Goal: Task Accomplishment & Management: Manage account settings

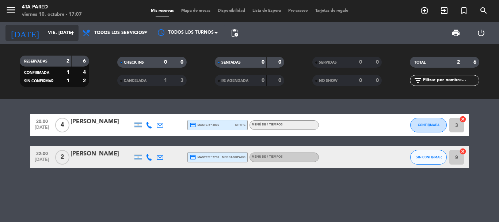
click at [68, 29] on input "vie. [DATE]" at bounding box center [75, 33] width 62 height 12
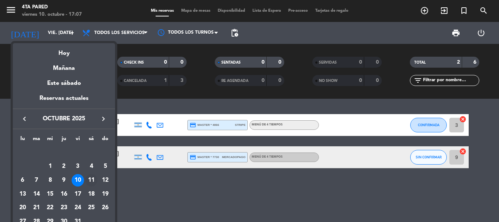
click at [94, 178] on div "11" at bounding box center [91, 180] width 12 height 12
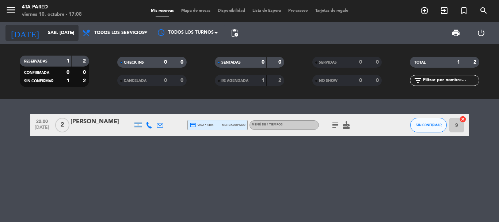
click at [48, 31] on input "sáb. [DATE]" at bounding box center [75, 33] width 62 height 12
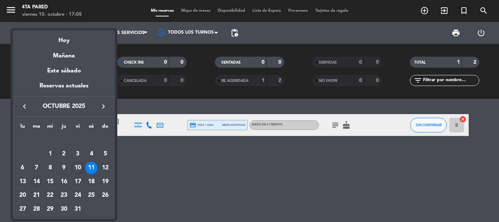
click at [37, 178] on div "14" at bounding box center [36, 181] width 12 height 12
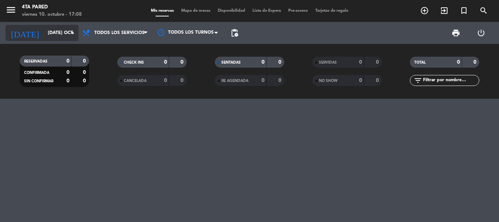
click at [64, 34] on input "[DATE] oct." at bounding box center [75, 33] width 62 height 12
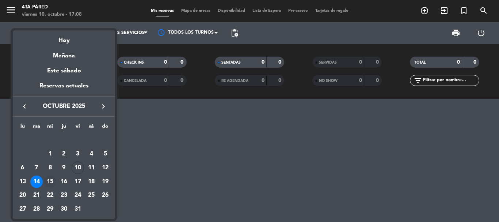
click at [50, 184] on div "15" at bounding box center [50, 181] width 12 height 12
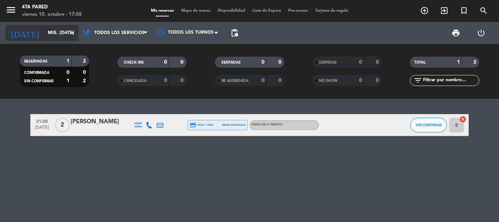
click at [60, 34] on input "mié. [DATE]" at bounding box center [75, 33] width 62 height 12
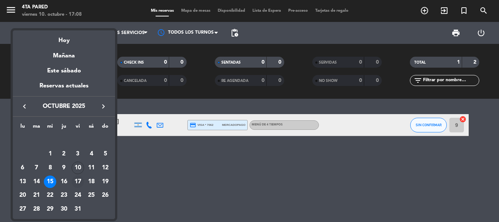
click at [71, 182] on td "17" at bounding box center [78, 182] width 14 height 14
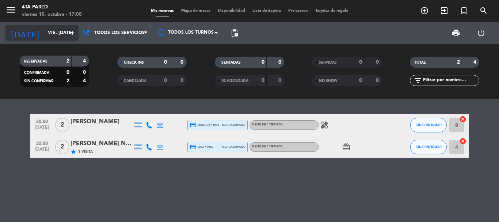
click at [59, 32] on input "vie. [DATE]" at bounding box center [75, 33] width 62 height 12
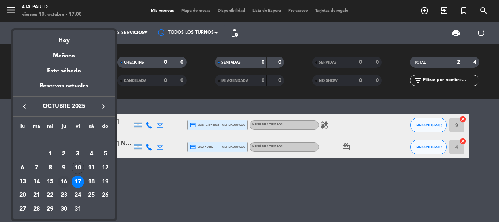
click at [68, 185] on div "16" at bounding box center [64, 181] width 12 height 12
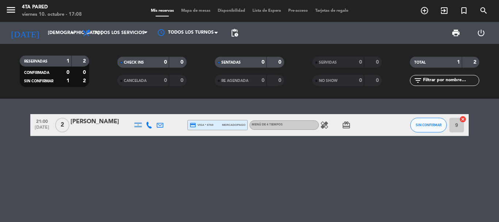
click at [324, 126] on icon "healing" at bounding box center [324, 125] width 9 height 9
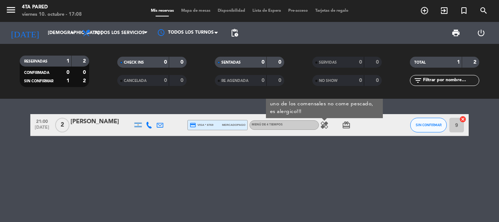
click at [328, 141] on div "21:00 [DATE] 2 [PERSON_NAME] credit_card visa * 8769 mercadopago Menú de 4 tiem…" at bounding box center [249, 160] width 499 height 123
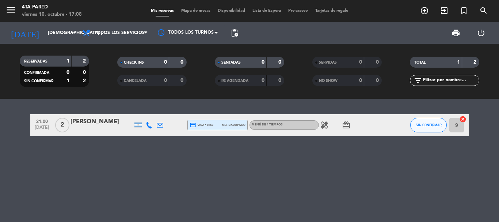
click at [35, 42] on div "[DATE] jue. [DATE] arrow_drop_down" at bounding box center [41, 33] width 73 height 22
click at [44, 38] on input "[DEMOGRAPHIC_DATA] [DATE]" at bounding box center [75, 33] width 62 height 12
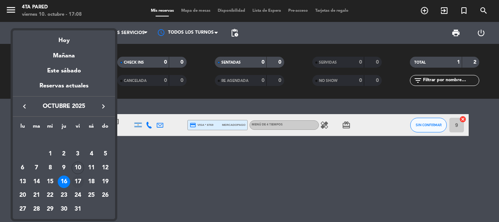
click at [77, 182] on div "17" at bounding box center [78, 181] width 12 height 12
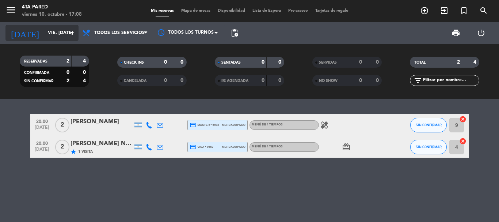
click at [44, 30] on input "vie. [DATE]" at bounding box center [75, 33] width 62 height 12
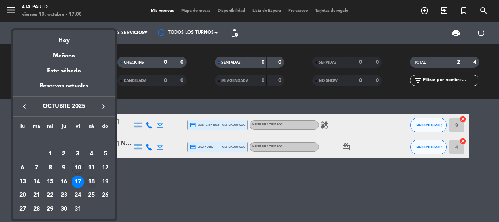
click at [89, 180] on div "18" at bounding box center [91, 181] width 12 height 12
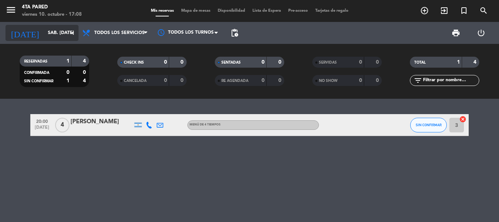
click at [60, 28] on input "sáb. [DATE]" at bounding box center [75, 33] width 62 height 12
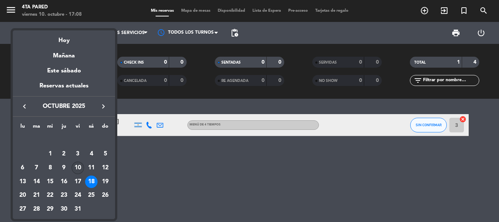
click at [77, 167] on div "10" at bounding box center [78, 168] width 12 height 12
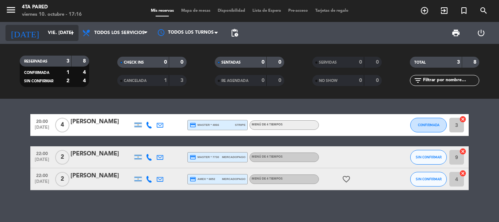
click at [57, 29] on input "vie. [DATE]" at bounding box center [75, 33] width 62 height 12
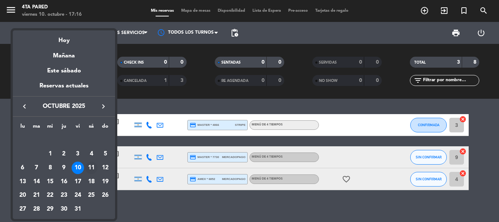
click at [89, 166] on div "11" at bounding box center [91, 168] width 12 height 12
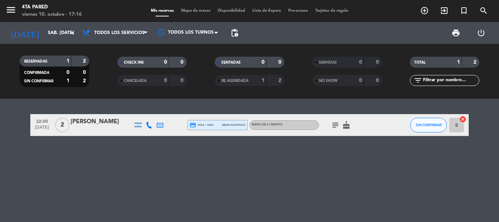
click at [52, 21] on div "menu 4ta Pared viernes 10. octubre - 17:16 Mis reservas Mapa de mesas Disponibi…" at bounding box center [249, 11] width 499 height 22
click at [56, 31] on input "sáb. [DATE]" at bounding box center [75, 33] width 62 height 12
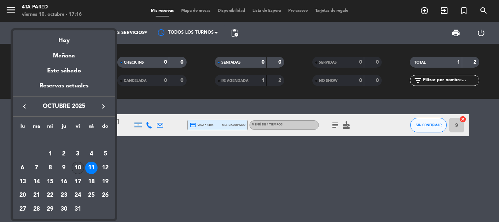
click at [81, 169] on div "10" at bounding box center [78, 168] width 12 height 12
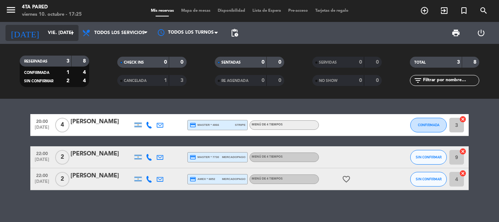
click at [57, 27] on input "vie. [DATE]" at bounding box center [75, 33] width 62 height 12
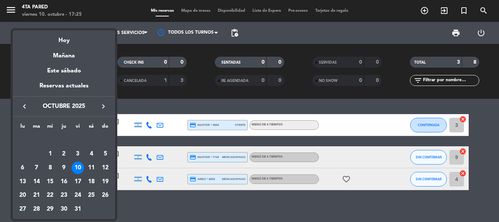
click at [145, 145] on div at bounding box center [249, 111] width 499 height 222
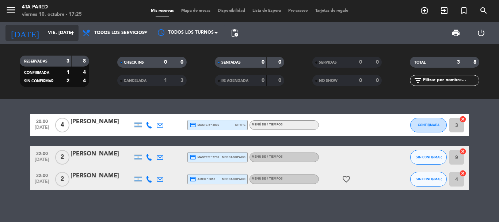
click at [72, 39] on div "[DATE] vie. [DATE] arrow_drop_down" at bounding box center [41, 33] width 73 height 16
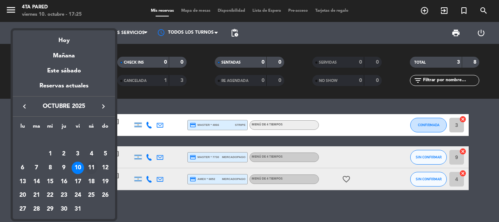
click at [98, 167] on td "11" at bounding box center [92, 168] width 14 height 14
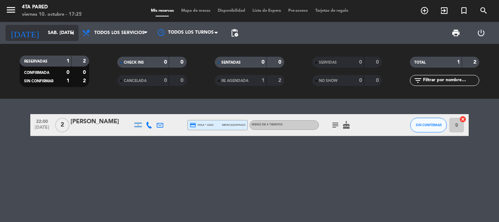
click at [63, 39] on input "sáb. [DATE]" at bounding box center [75, 33] width 62 height 12
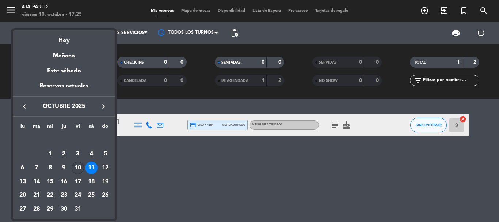
drag, startPoint x: 72, startPoint y: 176, endPoint x: 79, endPoint y: 164, distance: 13.1
click at [76, 169] on tbody "[DATE] 2 3 4 5 6 7 8 9 10 11 12 13 14 15 16 17 18 19 20 21 22 23 24 25 26 27 28…" at bounding box center [64, 174] width 96 height 83
click at [79, 164] on div "10" at bounding box center [78, 168] width 12 height 12
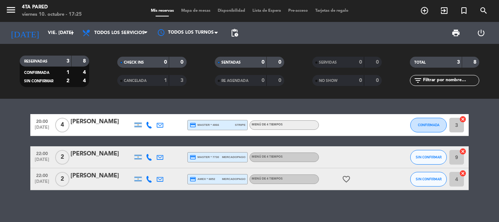
click at [121, 155] on div "[PERSON_NAME]" at bounding box center [102, 154] width 62 height 10
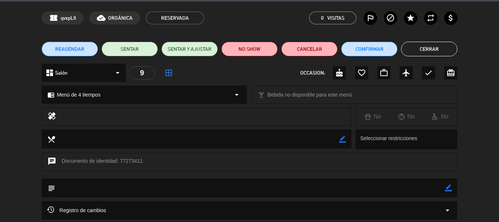
scroll to position [37, 0]
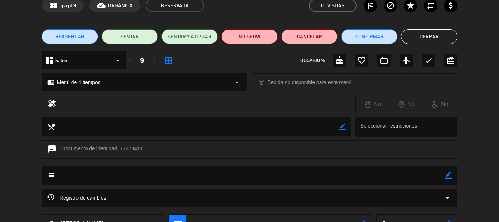
click at [435, 31] on button "Cerrar" at bounding box center [429, 36] width 56 height 15
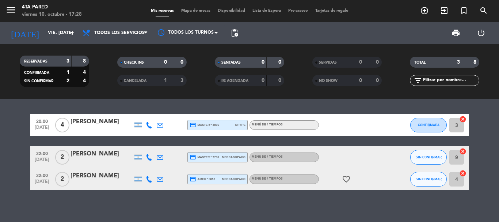
click at [104, 181] on div at bounding box center [102, 184] width 62 height 6
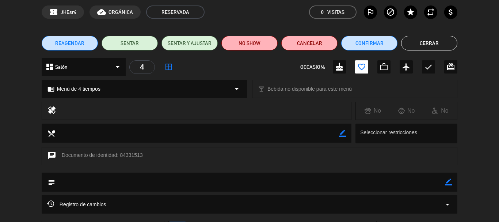
scroll to position [18, 0]
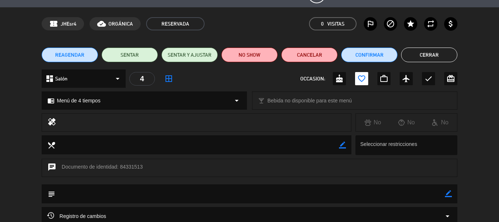
click at [419, 51] on button "Cerrar" at bounding box center [429, 55] width 56 height 15
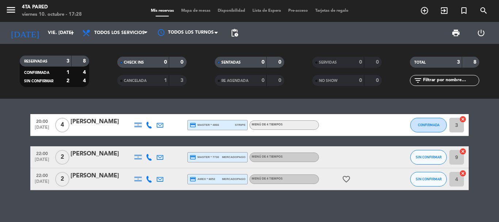
click at [78, 118] on div "[PERSON_NAME]" at bounding box center [102, 122] width 62 height 10
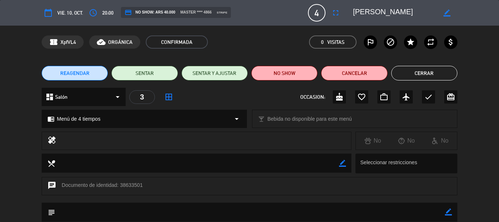
click at [420, 76] on button "Cerrar" at bounding box center [424, 73] width 66 height 15
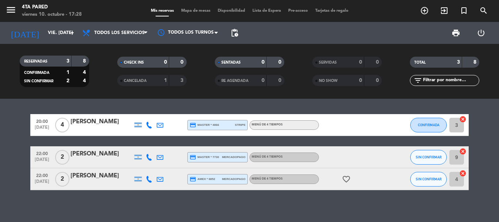
click at [91, 128] on div at bounding box center [102, 130] width 62 height 6
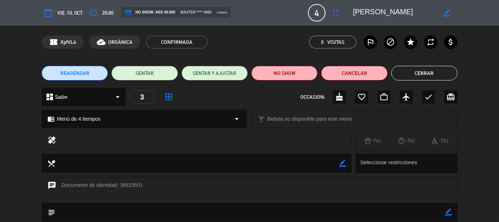
click at [436, 79] on button "Cerrar" at bounding box center [424, 73] width 66 height 15
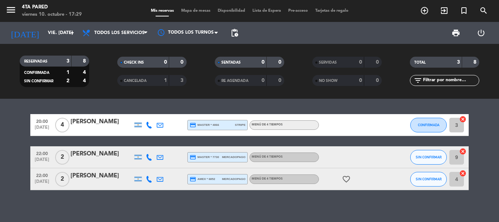
click at [98, 153] on div "[PERSON_NAME]" at bounding box center [102, 154] width 62 height 10
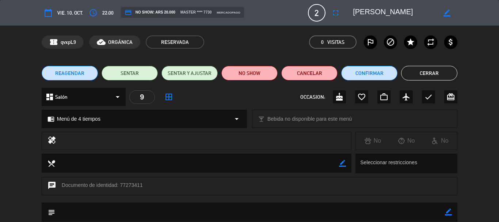
click at [440, 73] on button "Cerrar" at bounding box center [429, 73] width 56 height 15
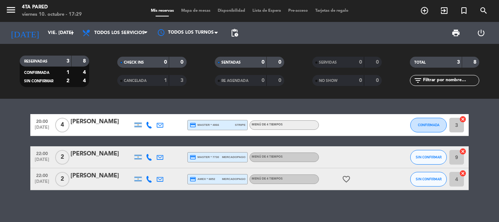
click at [98, 179] on div "[PERSON_NAME]" at bounding box center [102, 176] width 62 height 10
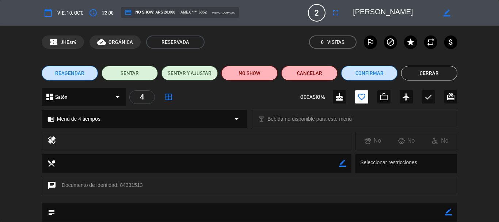
click at [434, 73] on button "Cerrar" at bounding box center [429, 73] width 56 height 15
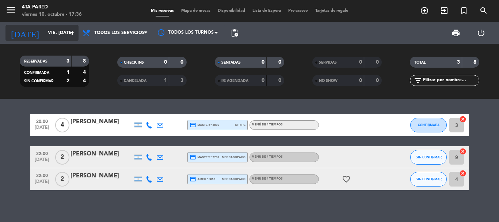
click at [49, 30] on input "vie. [DATE]" at bounding box center [75, 33] width 62 height 12
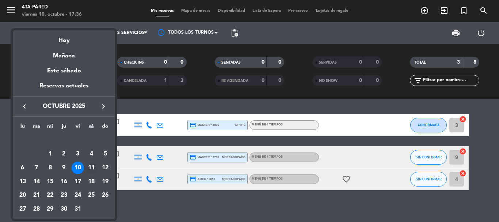
click at [91, 170] on div "11" at bounding box center [91, 168] width 12 height 12
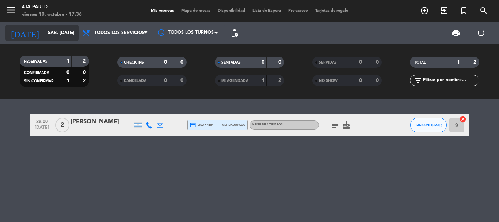
click at [63, 33] on input "sáb. [DATE]" at bounding box center [75, 33] width 62 height 12
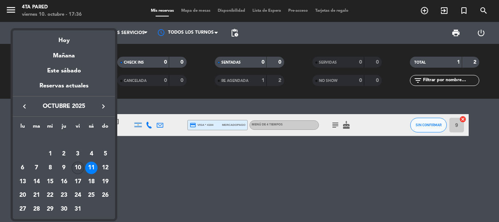
click at [83, 169] on div "10" at bounding box center [78, 168] width 12 height 12
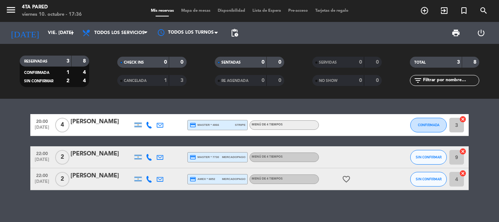
click at [99, 143] on div "20:00 [DATE] 4 [PERSON_NAME] credit_card master * 4866 stripe Menú de 4 tiempos…" at bounding box center [249, 152] width 439 height 76
click at [54, 26] on div "[DATE] vie. [DATE] arrow_drop_down" at bounding box center [41, 33] width 73 height 16
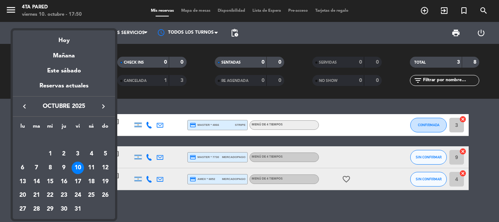
click at [63, 51] on div "Mañana" at bounding box center [64, 53] width 102 height 15
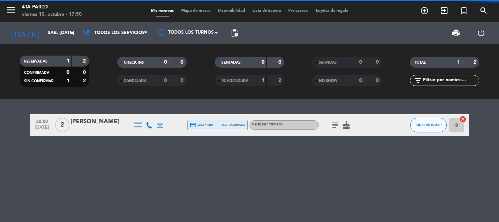
click at [67, 43] on div "[DATE] sáb. [DATE] arrow_drop_down" at bounding box center [41, 33] width 73 height 22
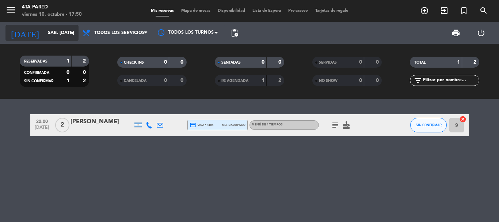
click at [68, 37] on input "sáb. [DATE]" at bounding box center [75, 33] width 62 height 12
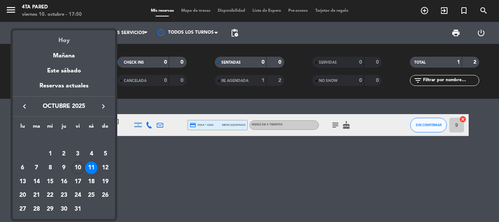
click at [68, 42] on div "Hoy" at bounding box center [64, 37] width 102 height 15
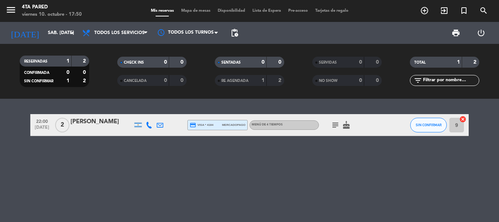
type input "vie. [DATE]"
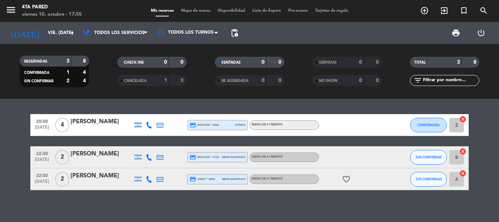
click at [52, 41] on div "[DATE] vie. [DATE] arrow_drop_down" at bounding box center [41, 33] width 73 height 22
click at [56, 36] on input "vie. [DATE]" at bounding box center [75, 33] width 62 height 12
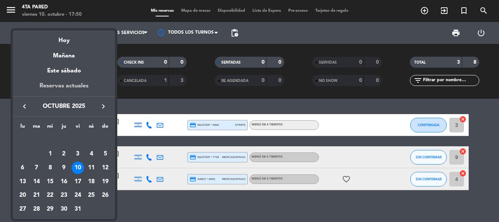
click at [70, 82] on div "Reservas actuales" at bounding box center [64, 88] width 102 height 15
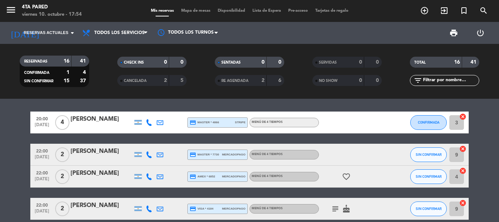
scroll to position [0, 0]
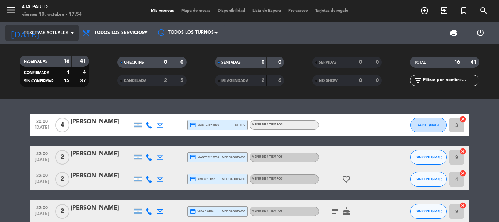
click at [26, 31] on span "Reservas actuales" at bounding box center [46, 33] width 45 height 7
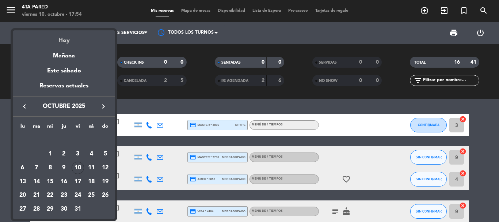
click at [65, 43] on div "Hoy" at bounding box center [64, 37] width 102 height 15
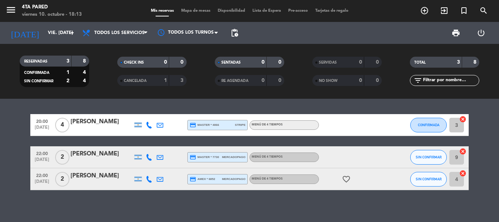
click at [58, 41] on div "[DATE] vie. [DATE] arrow_drop_down" at bounding box center [41, 33] width 73 height 22
click at [44, 30] on input "vie. [DATE]" at bounding box center [75, 33] width 62 height 12
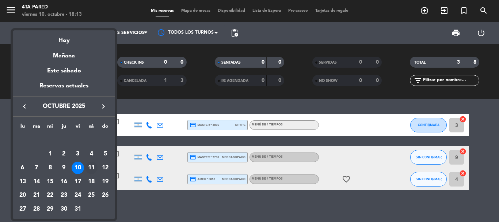
click at [91, 164] on div "11" at bounding box center [91, 168] width 12 height 12
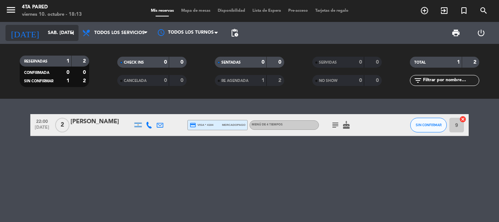
click at [62, 28] on input "sáb. [DATE]" at bounding box center [75, 33] width 62 height 12
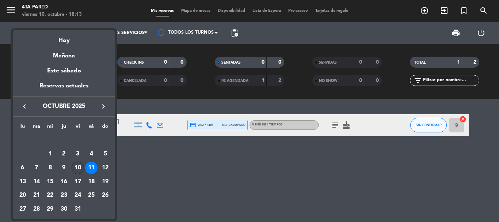
click at [76, 163] on div "10" at bounding box center [78, 168] width 12 height 12
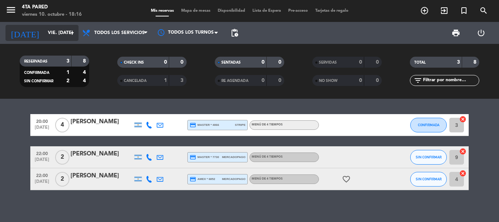
click at [60, 33] on input "vie. [DATE]" at bounding box center [75, 33] width 62 height 12
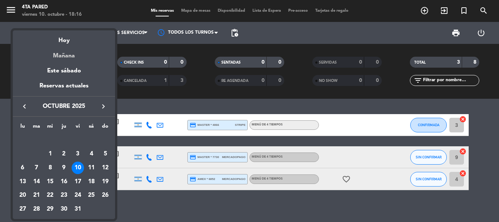
click at [68, 52] on div "Mañana" at bounding box center [64, 53] width 102 height 15
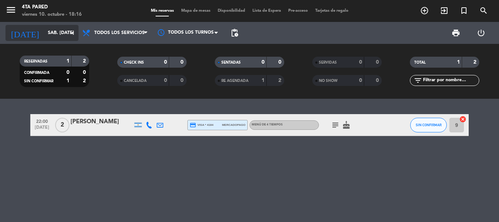
click at [67, 34] on input "sáb. [DATE]" at bounding box center [75, 33] width 62 height 12
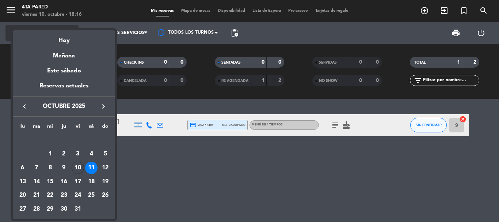
click at [63, 41] on div "Hoy" at bounding box center [64, 37] width 102 height 15
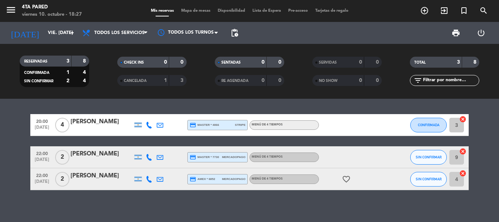
click at [94, 161] on div at bounding box center [102, 162] width 62 height 6
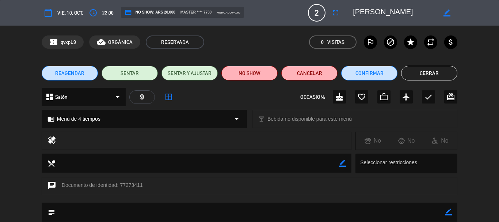
click at [428, 72] on button "Cerrar" at bounding box center [429, 73] width 56 height 15
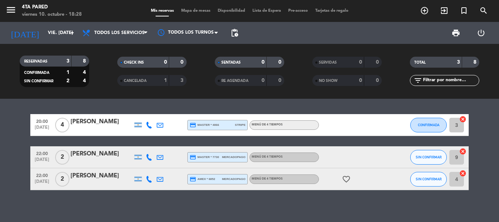
click at [149, 155] on icon at bounding box center [149, 157] width 7 height 7
click at [165, 143] on span at bounding box center [167, 145] width 6 height 6
click at [146, 179] on icon at bounding box center [149, 179] width 7 height 7
click at [164, 166] on span at bounding box center [167, 167] width 6 height 6
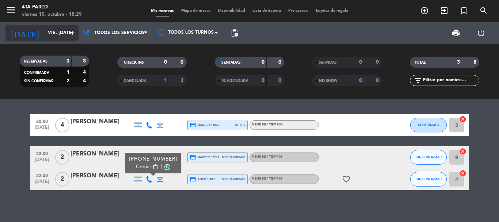
click at [62, 27] on input "vie. [DATE]" at bounding box center [75, 33] width 62 height 12
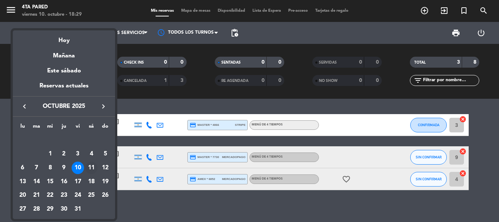
click at [92, 164] on div "11" at bounding box center [91, 168] width 12 height 12
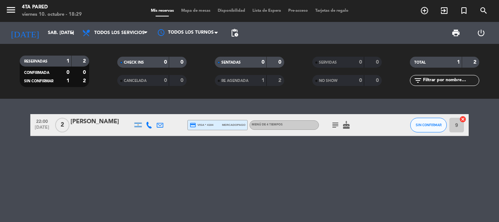
click at [107, 187] on div "22:00 [DATE] 2 [PERSON_NAME] credit_card visa * 4184 mercadopago Menú de 4 tiem…" at bounding box center [249, 160] width 499 height 123
click at [53, 35] on input "sáb. [DATE]" at bounding box center [75, 33] width 62 height 12
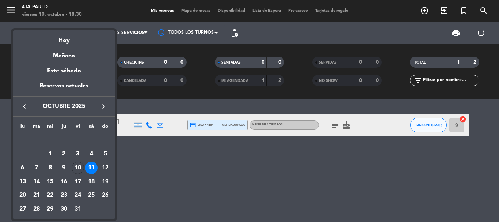
click at [93, 168] on div "11" at bounding box center [91, 168] width 12 height 12
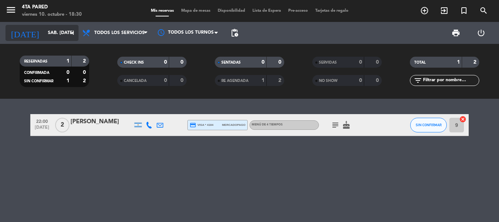
click at [50, 33] on input "sáb. [DATE]" at bounding box center [75, 33] width 62 height 12
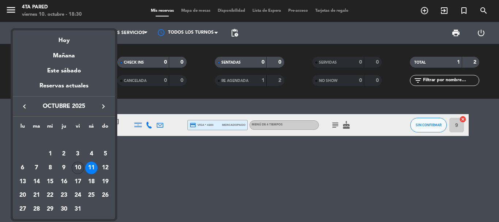
click at [82, 167] on div "10" at bounding box center [78, 168] width 12 height 12
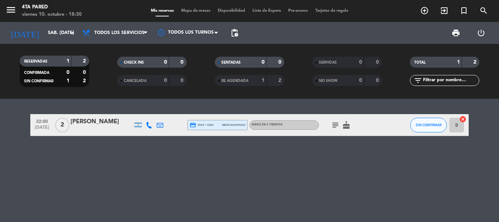
type input "vie. [DATE]"
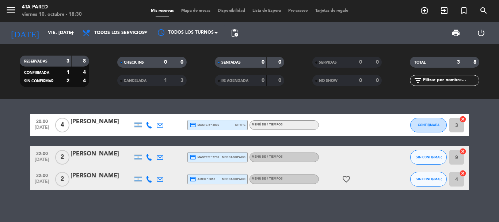
click at [96, 155] on div "[PERSON_NAME]" at bounding box center [102, 154] width 62 height 10
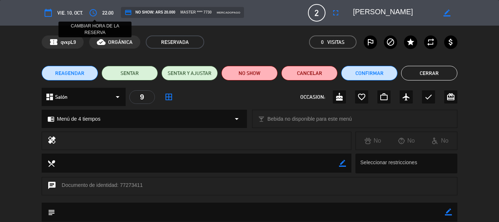
click at [91, 14] on icon "access_time" at bounding box center [93, 12] width 9 height 9
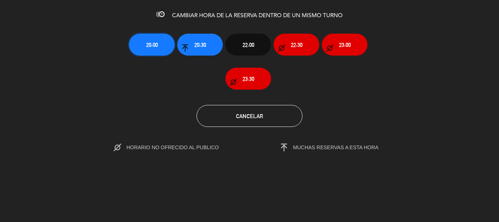
click at [152, 41] on span "20:00" at bounding box center [152, 45] width 12 height 8
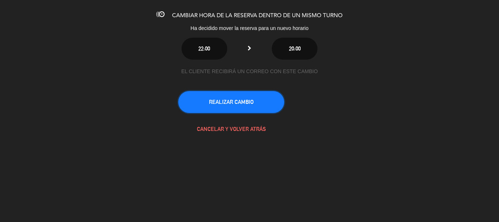
click at [217, 101] on button "REALIZAR CAMBIO" at bounding box center [231, 102] width 106 height 22
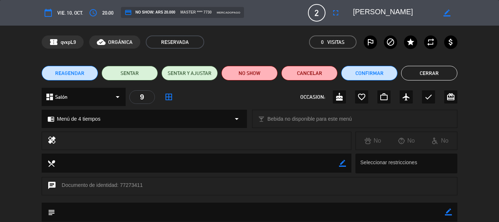
click at [426, 76] on button "Cerrar" at bounding box center [429, 73] width 56 height 15
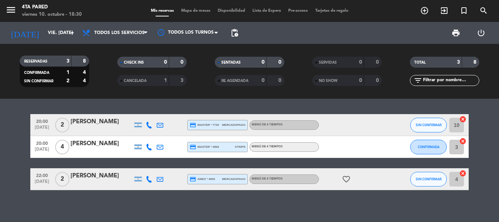
click at [83, 123] on div "[PERSON_NAME]" at bounding box center [102, 122] width 62 height 10
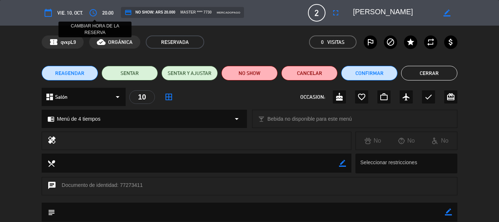
click at [93, 13] on icon "access_time" at bounding box center [93, 12] width 9 height 9
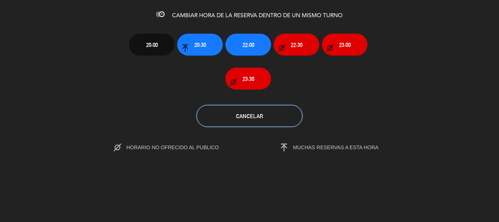
drag, startPoint x: 274, startPoint y: 115, endPoint x: 266, endPoint y: 115, distance: 8.0
click at [274, 115] on button "Cancelar" at bounding box center [250, 116] width 106 height 22
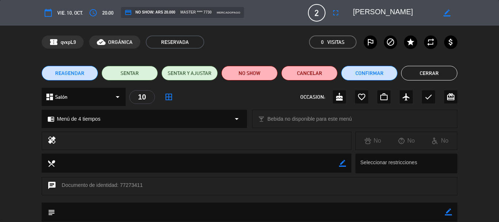
click at [45, 13] on icon "calendar_today" at bounding box center [48, 12] width 9 height 9
click at [81, 12] on span "vie. 10, oct." at bounding box center [70, 13] width 26 height 8
click at [86, 74] on button "REAGENDAR" at bounding box center [70, 73] width 56 height 15
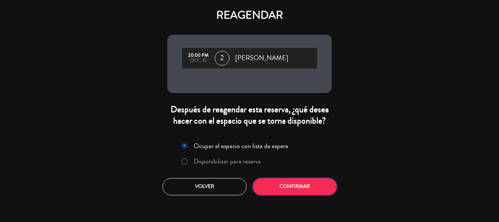
click at [281, 186] on button "Confirmar" at bounding box center [295, 186] width 84 height 17
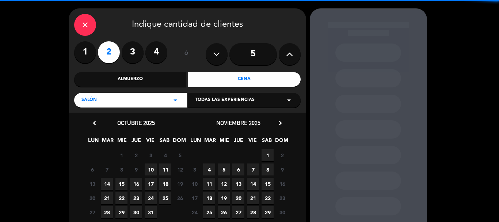
scroll to position [62, 0]
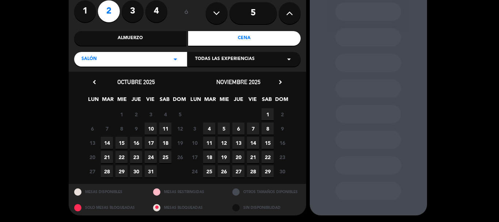
click at [165, 129] on span "11" at bounding box center [165, 128] width 12 height 12
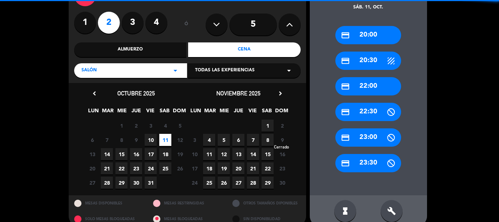
scroll to position [62, 0]
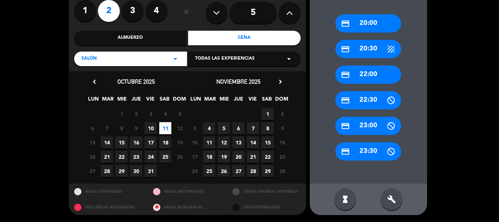
click at [372, 25] on div "credit_card 20:00" at bounding box center [369, 23] width 66 height 18
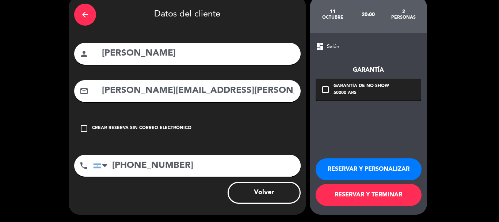
click at [362, 169] on button "RESERVAR Y PERSONALIZAR" at bounding box center [369, 169] width 106 height 22
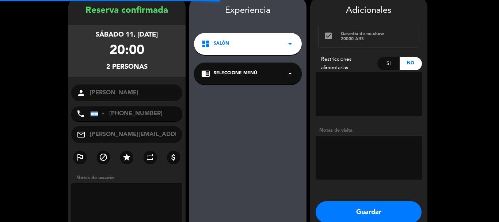
scroll to position [29, 0]
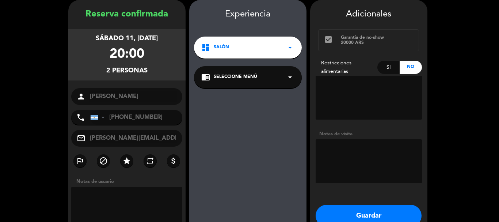
click at [362, 214] on button "Guardar" at bounding box center [369, 216] width 106 height 22
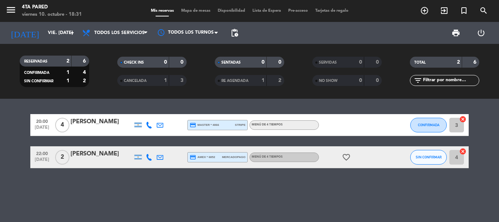
click at [148, 158] on icon at bounding box center [149, 157] width 7 height 7
click at [166, 145] on span at bounding box center [167, 145] width 6 height 6
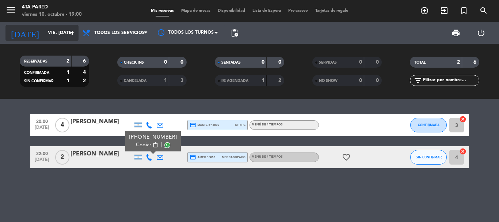
click at [50, 35] on input "vie. [DATE]" at bounding box center [75, 33] width 62 height 12
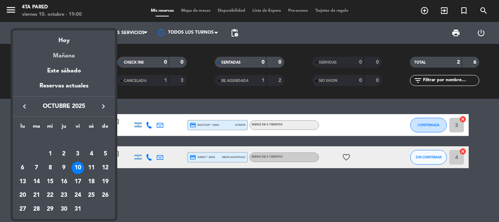
click at [61, 57] on div "Mañana" at bounding box center [64, 53] width 102 height 15
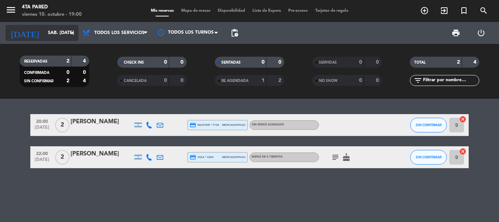
click at [65, 30] on input "sáb. [DATE]" at bounding box center [75, 33] width 62 height 12
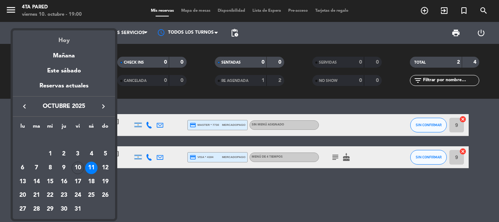
click at [65, 33] on div "Hoy" at bounding box center [64, 37] width 102 height 15
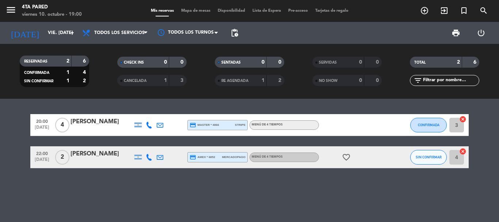
click at [345, 156] on icon "favorite_border" at bounding box center [346, 157] width 9 height 9
drag, startPoint x: 345, startPoint y: 156, endPoint x: 149, endPoint y: 216, distance: 204.5
click at [345, 156] on icon "favorite_border" at bounding box center [346, 157] width 9 height 9
click at [47, 37] on input "vie. [DATE]" at bounding box center [75, 33] width 62 height 12
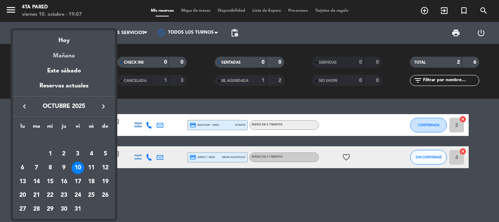
click at [67, 54] on div "Mañana" at bounding box center [64, 53] width 102 height 15
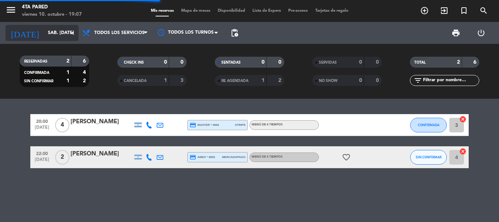
click at [53, 32] on input "sáb. [DATE]" at bounding box center [75, 33] width 62 height 12
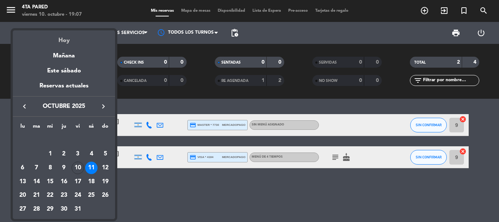
click at [59, 43] on div "Hoy" at bounding box center [64, 37] width 102 height 15
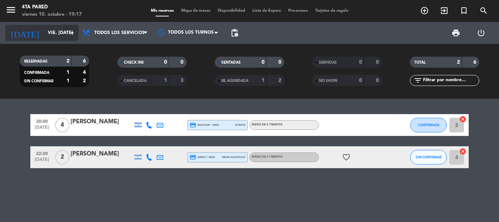
click at [46, 38] on input "vie. [DATE]" at bounding box center [75, 33] width 62 height 12
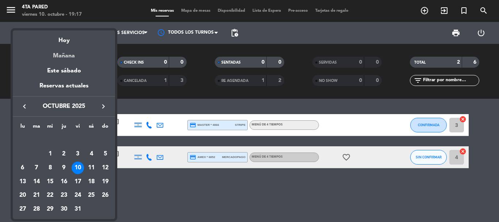
click at [53, 53] on div "Mañana" at bounding box center [64, 53] width 102 height 15
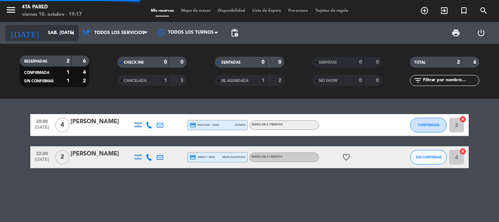
click at [56, 37] on input "sáb. [DATE]" at bounding box center [75, 33] width 62 height 12
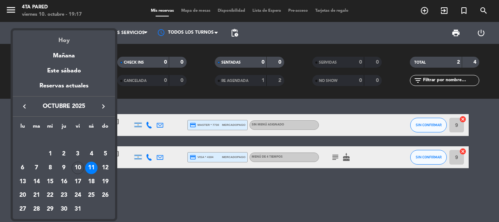
click at [61, 40] on div "Hoy" at bounding box center [64, 37] width 102 height 15
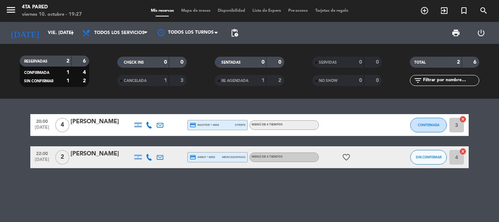
click at [169, 199] on div "20:00 [DATE] 4 [PERSON_NAME] credit_card master * 4866 stripe Menú de 4 tiempos…" at bounding box center [249, 160] width 499 height 123
click at [258, 82] on div "1" at bounding box center [257, 80] width 15 height 8
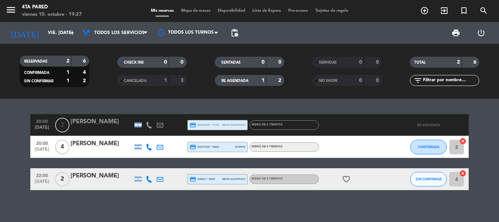
click at [258, 82] on div "1" at bounding box center [257, 80] width 15 height 8
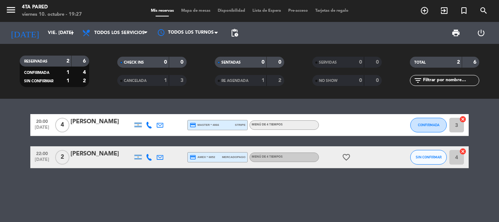
drag, startPoint x: 345, startPoint y: 160, endPoint x: 353, endPoint y: 162, distance: 8.2
click at [353, 162] on div "favorite_border" at bounding box center [352, 157] width 66 height 22
click at [346, 159] on icon "favorite_border" at bounding box center [346, 157] width 9 height 9
click at [355, 158] on div "favorite_border ANIVERSARIO" at bounding box center [352, 157] width 66 height 22
click at [115, 156] on div "[PERSON_NAME]" at bounding box center [102, 154] width 62 height 10
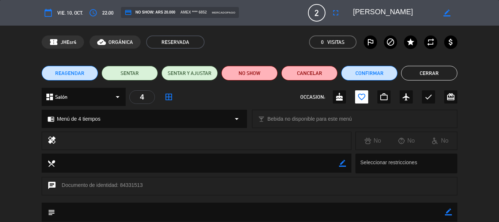
click at [437, 73] on button "Cerrar" at bounding box center [429, 73] width 56 height 15
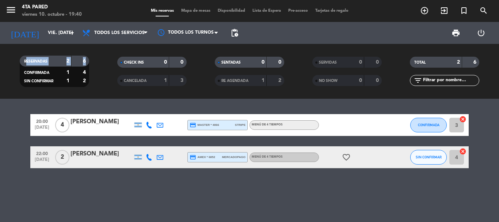
click at [0, 68] on div "RESERVADAS 2 6 CONFIRMADA 1 4 SIN CONFIRMAR 1 2 CHECK INS 0 0 CANCELADA 1 3 SEN…" at bounding box center [249, 71] width 499 height 40
click at [94, 166] on div "22:00 [DATE] 2 [PERSON_NAME] credit_card amex * 6852 mercadopago Menú de 4 tiem…" at bounding box center [249, 157] width 439 height 22
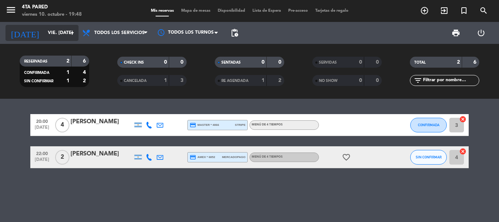
click at [71, 28] on input "vie. [DATE]" at bounding box center [75, 33] width 62 height 12
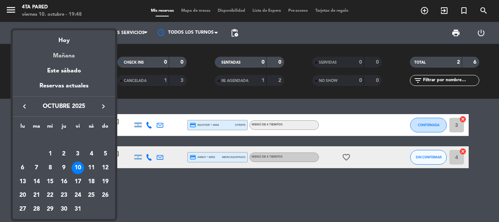
click at [74, 54] on div "Mañana" at bounding box center [64, 53] width 102 height 15
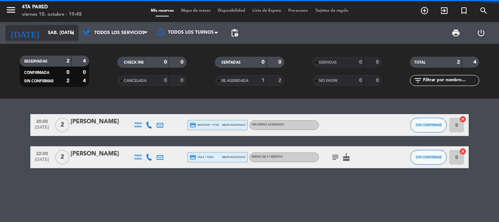
click at [69, 41] on div "[DATE] sáb. [DATE] arrow_drop_down" at bounding box center [41, 33] width 73 height 16
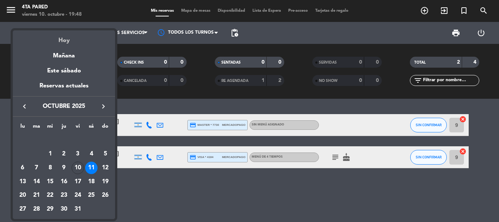
click at [66, 39] on div "Hoy" at bounding box center [64, 37] width 102 height 15
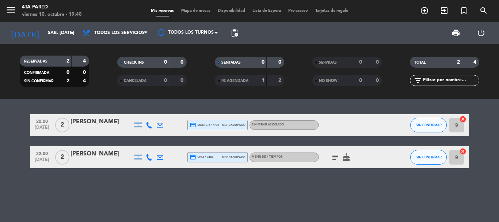
type input "vie. [DATE]"
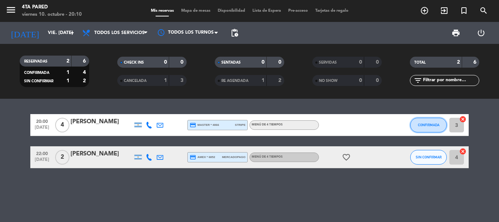
click at [432, 126] on span "CONFIRMADA" at bounding box center [429, 125] width 22 height 4
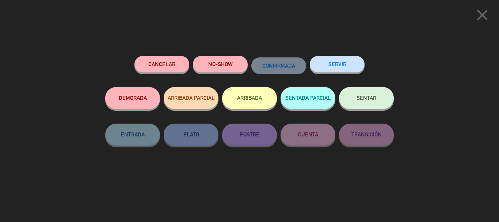
click at [343, 64] on button "SERVIR" at bounding box center [337, 64] width 55 height 16
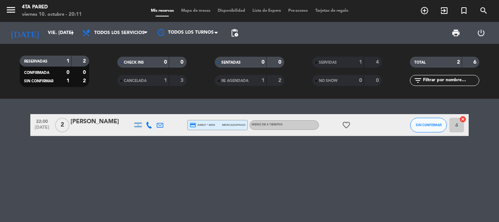
click at [110, 179] on div "22:00 [DATE] 2 [PERSON_NAME] credit_card amex * 6852 mercadopago Menú de 4 tiem…" at bounding box center [249, 160] width 499 height 123
